Goal: Information Seeking & Learning: Learn about a topic

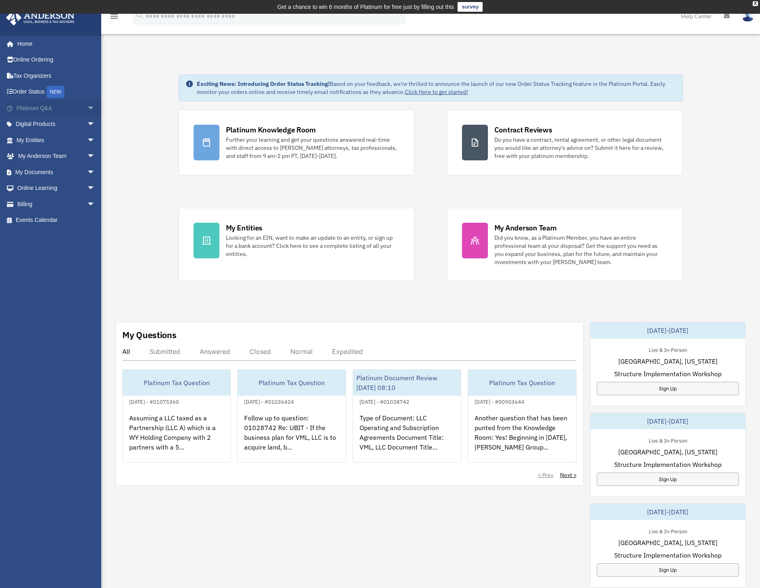
click at [32, 110] on link "Platinum Q&A arrow_drop_down" at bounding box center [57, 108] width 102 height 16
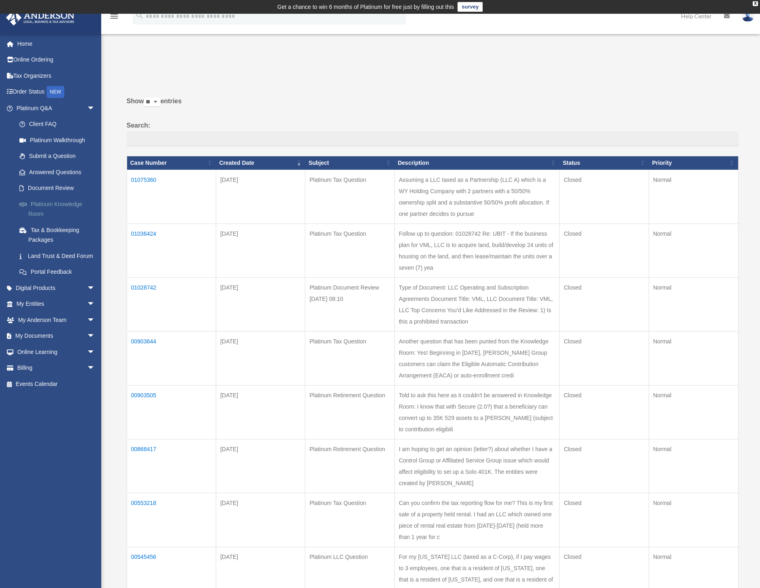
click at [45, 207] on link "Platinum Knowledge Room" at bounding box center [59, 209] width 96 height 26
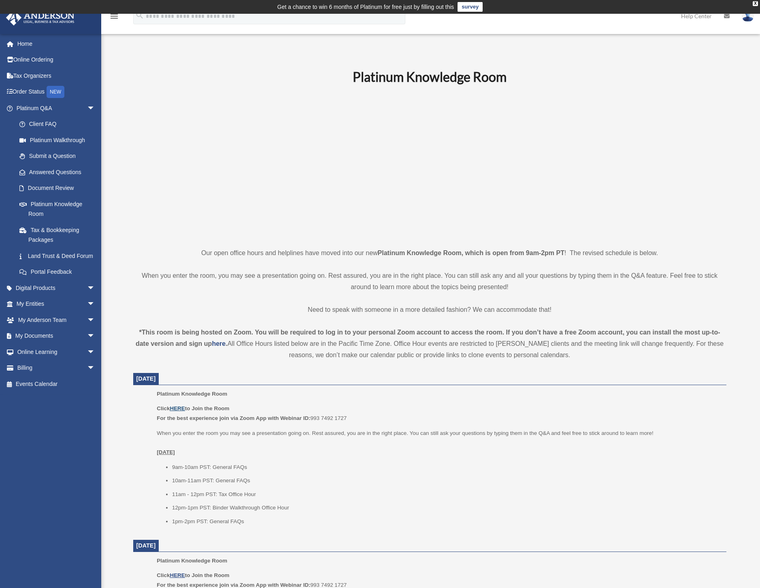
click at [178, 409] on u "HERE" at bounding box center [177, 409] width 15 height 6
click at [64, 553] on div "[PERSON_NAME][EMAIL_ADDRESS][PERSON_NAME][DOMAIN_NAME] Sign Out [PERSON_NAME][E…" at bounding box center [53, 297] width 107 height 527
